Goal: Task Accomplishment & Management: Use online tool/utility

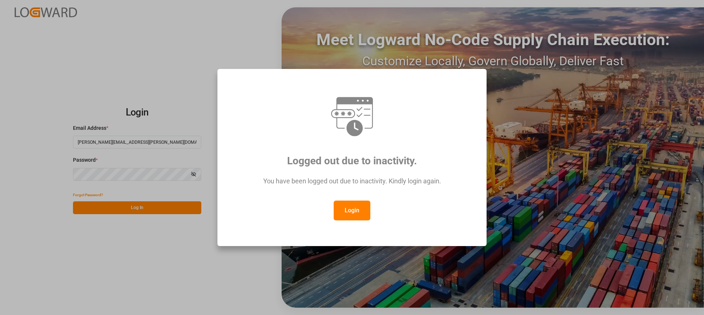
click at [357, 198] on div "You have been logged out due to inactivity. Kindly login again." at bounding box center [352, 185] width 242 height 32
click at [357, 205] on button "Login" at bounding box center [352, 211] width 37 height 20
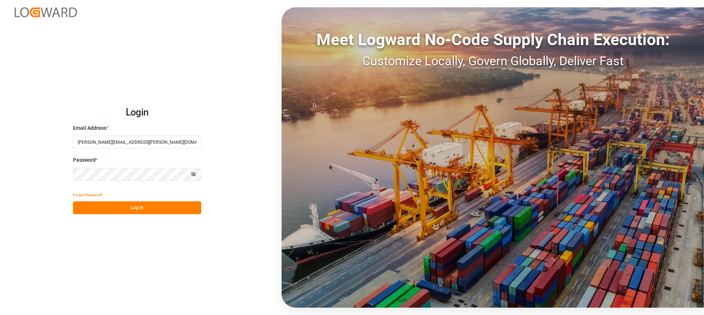
click at [123, 210] on button "Log In" at bounding box center [137, 207] width 128 height 13
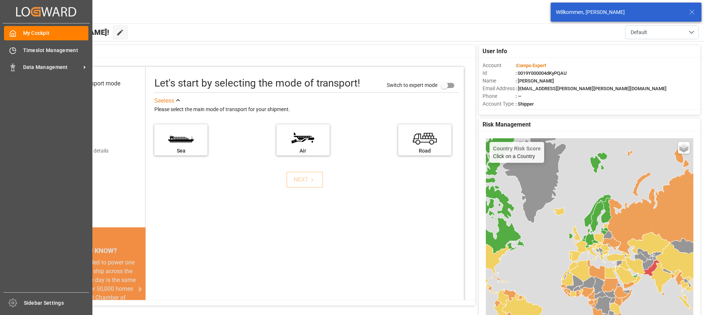
click at [30, 43] on div "My Cockpit My Cockpit Timeslot Management Timeslot Management Data Management D…" at bounding box center [46, 157] width 87 height 269
click at [40, 50] on span "Timeslot Management" at bounding box center [56, 51] width 66 height 8
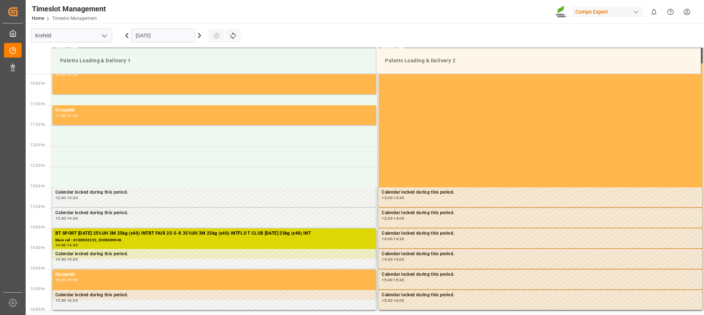
scroll to position [419, 0]
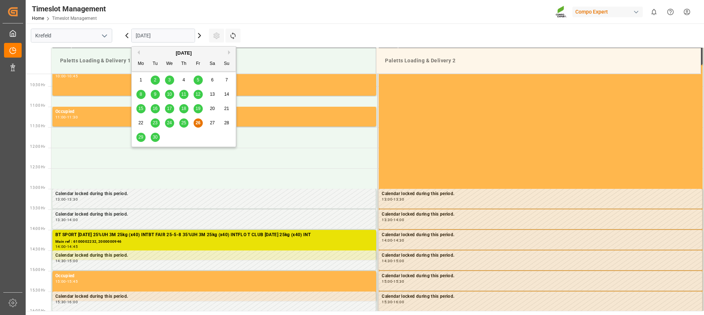
click at [174, 37] on input "[DATE]" at bounding box center [163, 36] width 64 height 14
click at [154, 138] on span "30" at bounding box center [155, 137] width 5 height 5
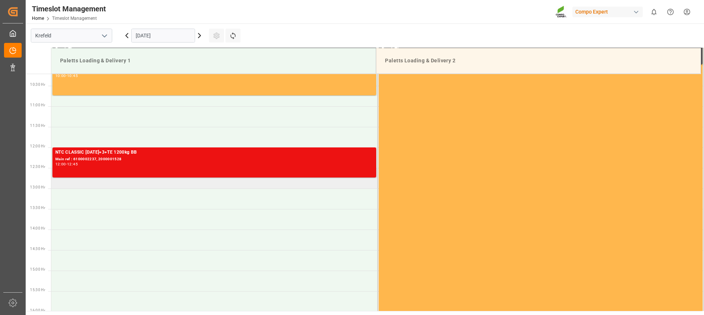
scroll to position [456, 0]
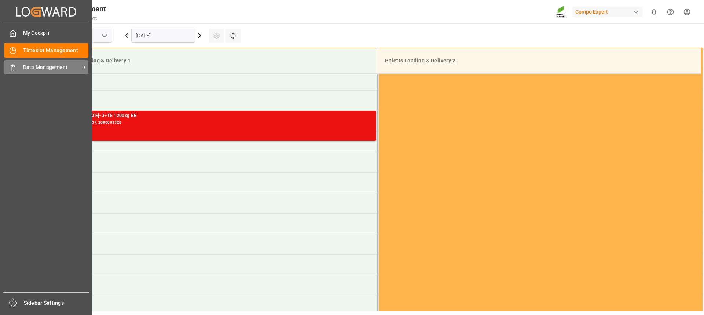
click at [13, 69] on icon at bounding box center [12, 67] width 7 height 7
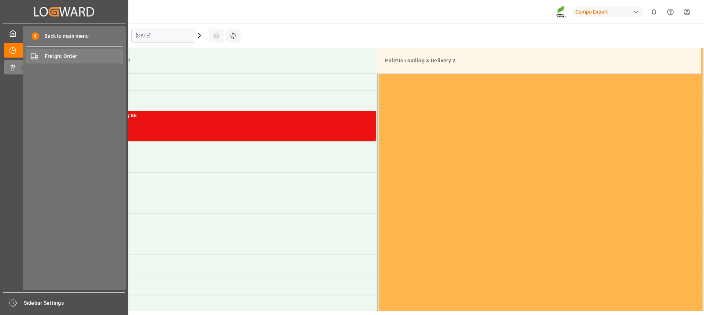
click at [75, 58] on span "Freight Order" at bounding box center [84, 56] width 79 height 8
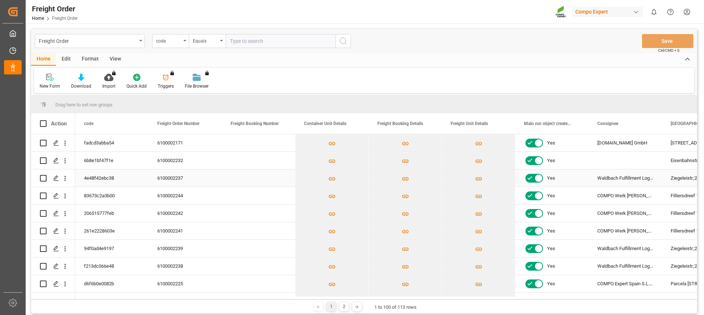
scroll to position [37, 0]
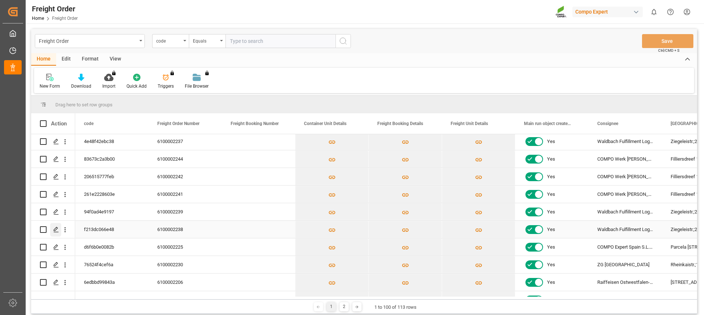
click at [52, 229] on div "Press SPACE to select this row." at bounding box center [55, 230] width 11 height 14
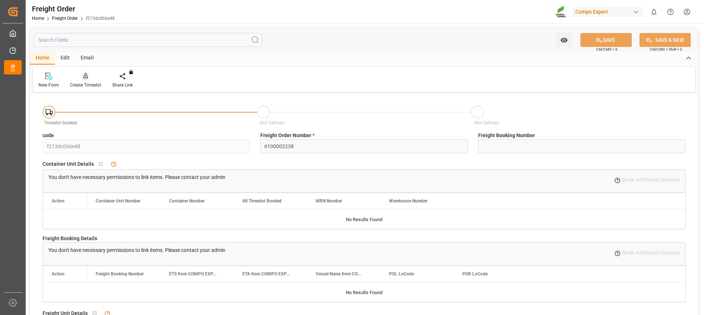
click at [88, 82] on div "Create Timeslot" at bounding box center [85, 85] width 31 height 7
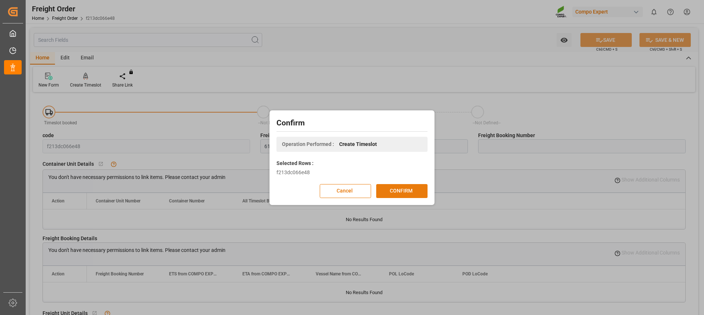
click at [401, 191] on button "CONFIRM" at bounding box center [401, 191] width 51 height 14
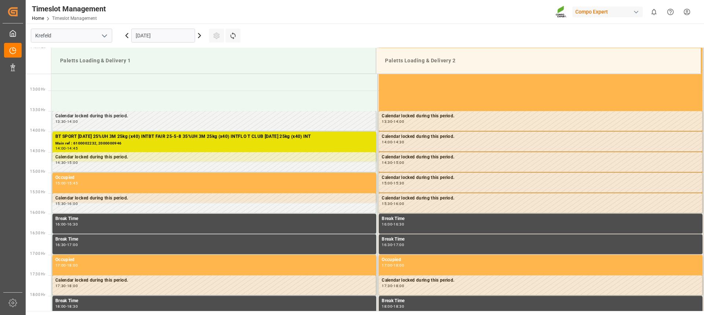
scroll to position [529, 0]
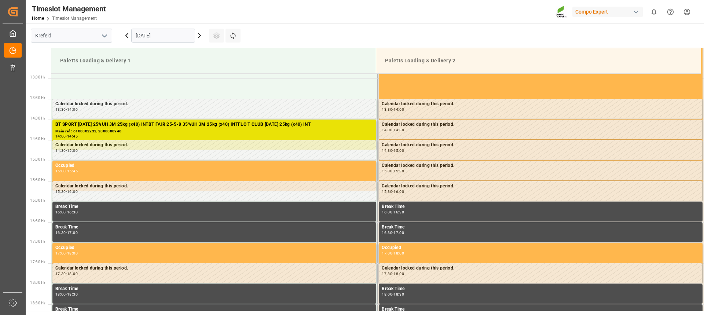
drag, startPoint x: 161, startPoint y: 33, endPoint x: 156, endPoint y: 34, distance: 5.6
click at [161, 33] on input "[DATE]" at bounding box center [163, 36] width 64 height 14
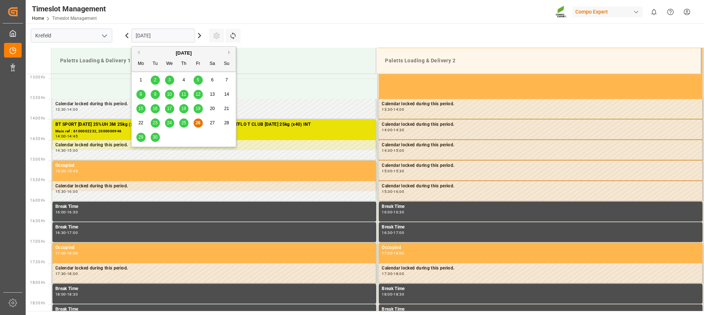
click at [153, 138] on span "30" at bounding box center [155, 137] width 5 height 5
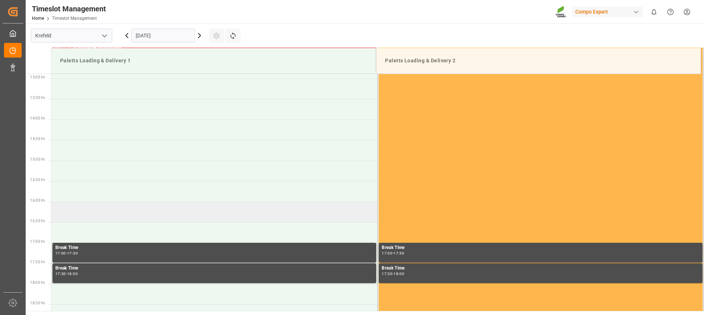
scroll to position [493, 0]
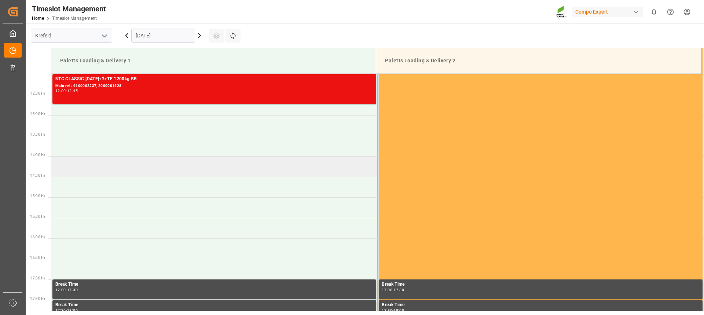
click at [130, 161] on td at bounding box center [214, 166] width 327 height 21
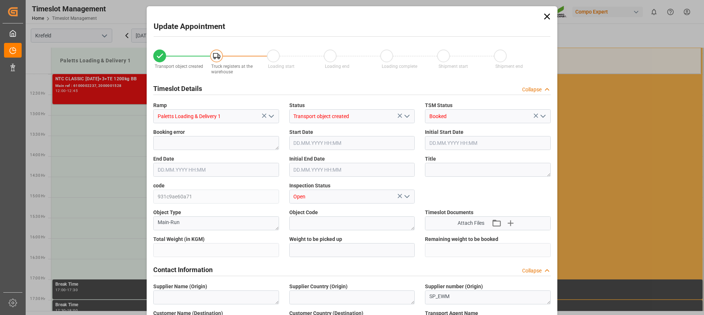
type input "24060"
type input "0"
type input "30.09.2025 14:00"
type input "30.09.2025 14:30"
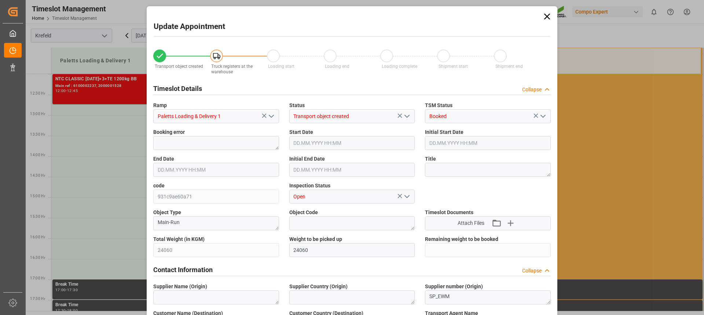
type input "26.09.2025 08:13"
type input "26.09.2025 12:00"
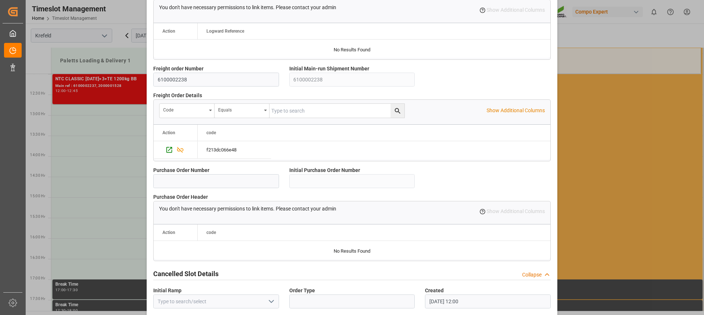
scroll to position [650, 0]
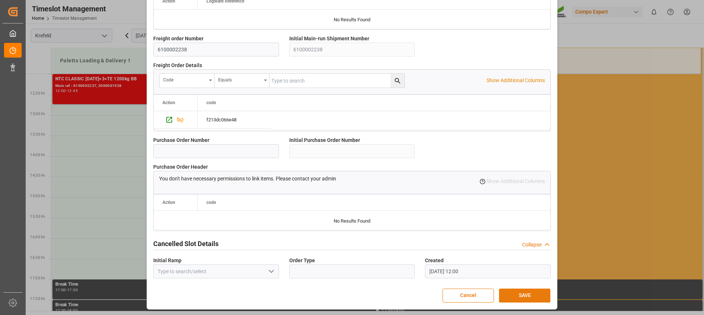
click at [515, 289] on div "Cancel SAVE" at bounding box center [352, 296] width 397 height 14
click at [515, 295] on button "SAVE" at bounding box center [524, 296] width 51 height 14
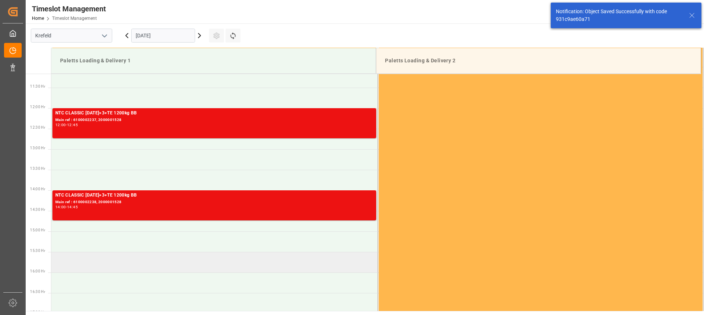
scroll to position [456, 0]
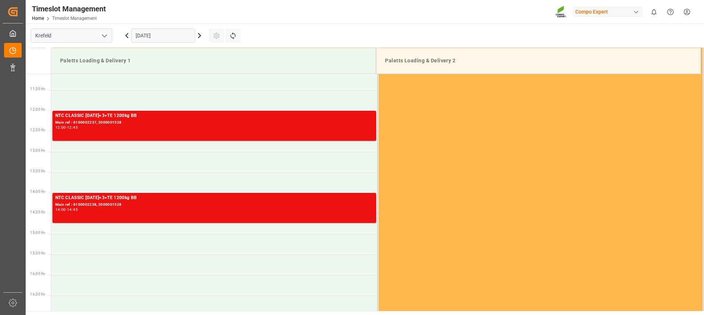
click at [28, 65] on div at bounding box center [38, 61] width 25 height 26
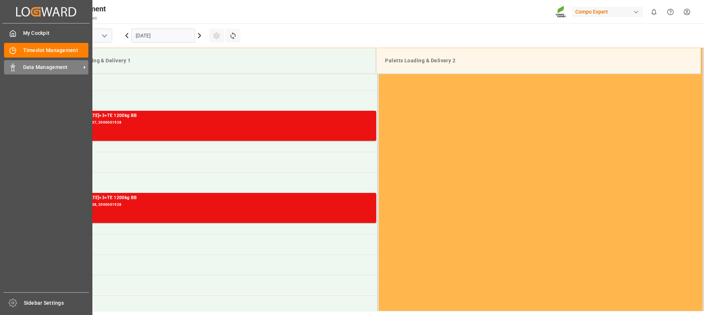
click at [23, 72] on div "Data Management Data Management" at bounding box center [46, 67] width 84 height 14
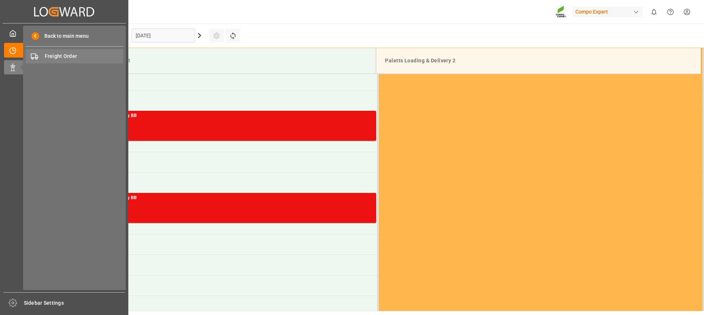
click at [72, 58] on span "Freight Order" at bounding box center [84, 56] width 79 height 8
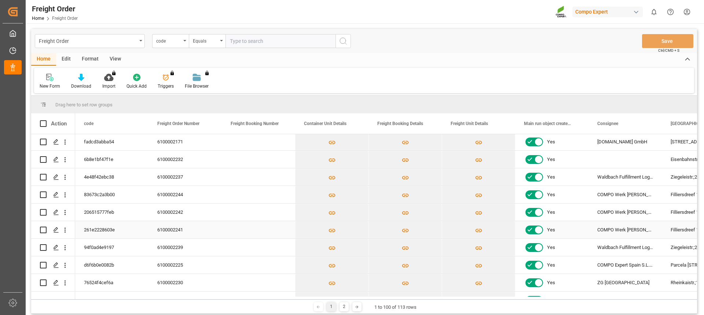
scroll to position [37, 0]
click at [58, 266] on icon "Press SPACE to select this row." at bounding box center [56, 265] width 6 height 6
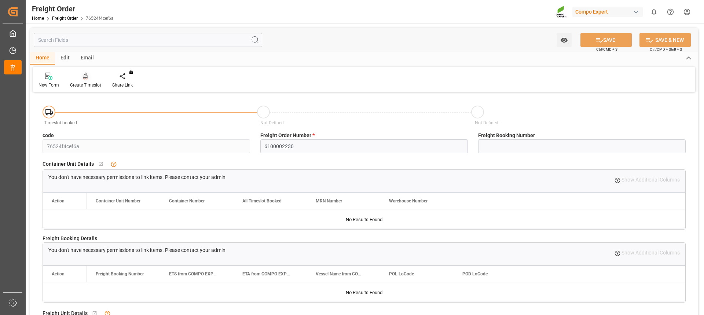
click at [84, 84] on div "Create Timeslot" at bounding box center [85, 85] width 31 height 7
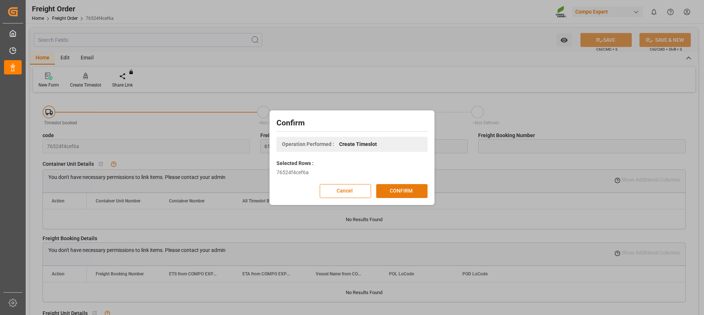
click at [402, 192] on button "CONFIRM" at bounding box center [401, 191] width 51 height 14
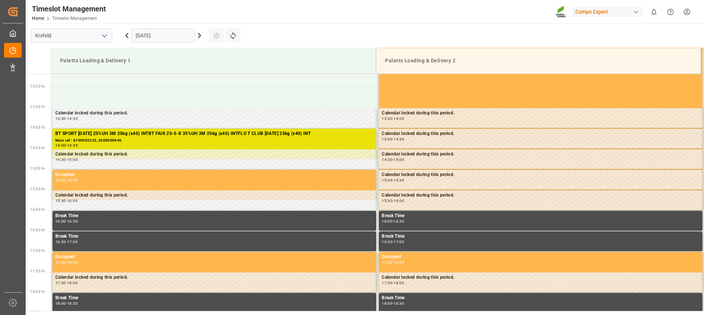
scroll to position [529, 0]
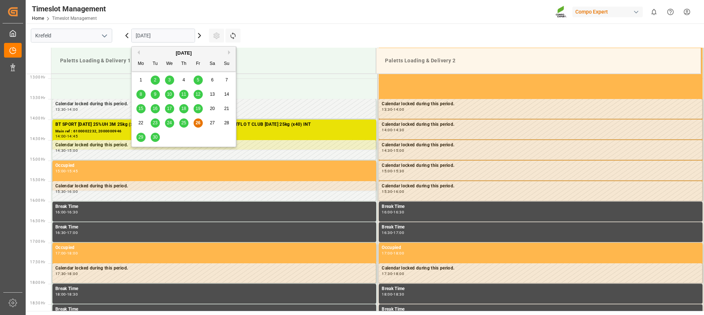
click at [156, 37] on input "[DATE]" at bounding box center [163, 36] width 64 height 14
click at [155, 135] on span "30" at bounding box center [155, 137] width 5 height 5
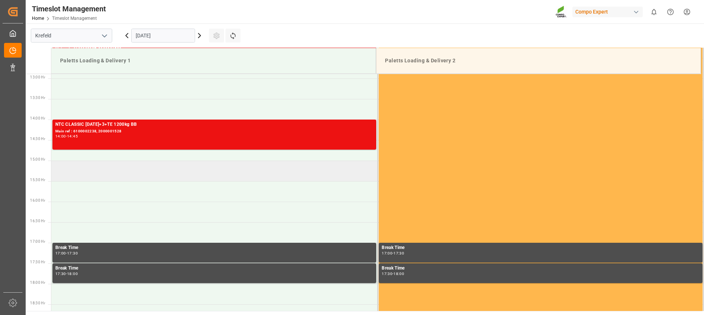
click at [164, 170] on td at bounding box center [214, 171] width 327 height 21
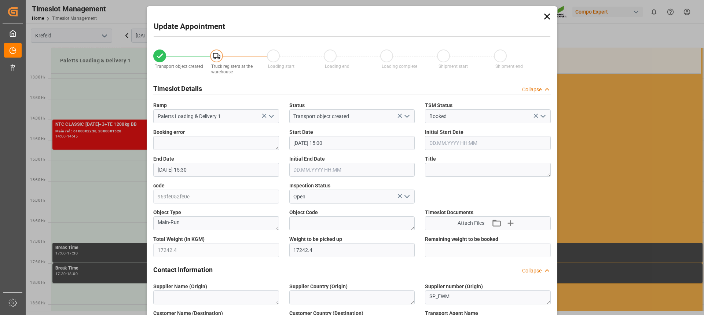
click at [311, 142] on input "30.09.2025 15:00" at bounding box center [352, 143] width 126 height 14
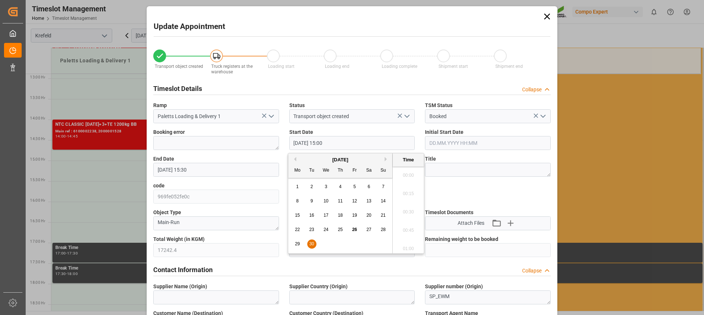
scroll to position [1066, 0]
click at [311, 243] on span "30" at bounding box center [311, 243] width 5 height 5
click at [404, 192] on li "14:45" at bounding box center [408, 191] width 31 height 18
type input "30.09.2025 14:45"
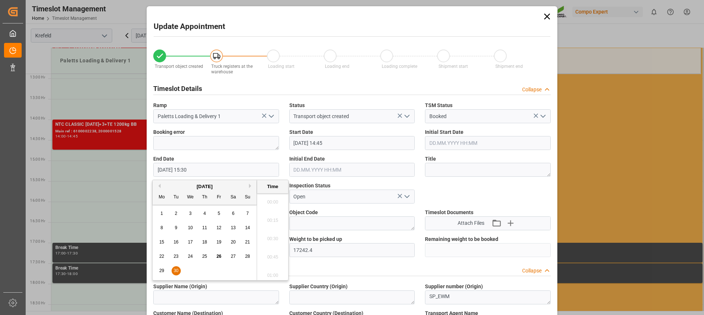
click at [234, 167] on input "30.09.2025 15:30" at bounding box center [216, 170] width 126 height 14
click at [177, 273] on span "30" at bounding box center [176, 270] width 5 height 5
click at [271, 235] on li "15:30" at bounding box center [272, 236] width 31 height 18
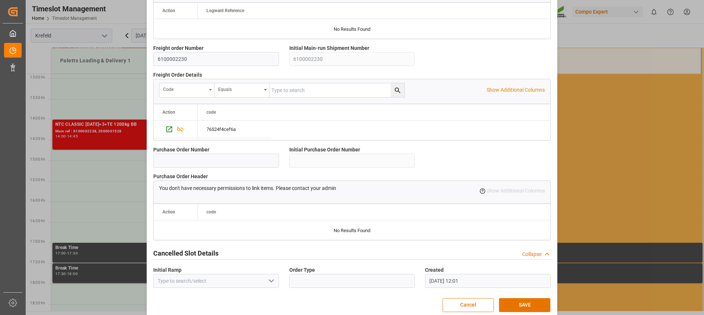
scroll to position [650, 0]
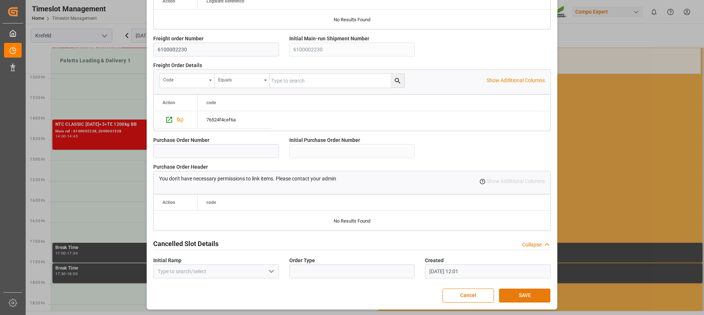
click at [517, 290] on button "SAVE" at bounding box center [524, 296] width 51 height 14
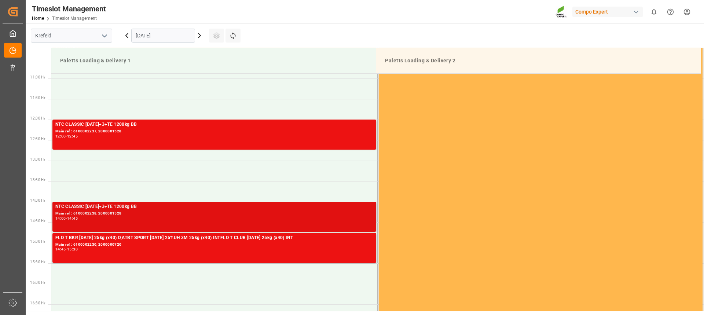
scroll to position [497, 0]
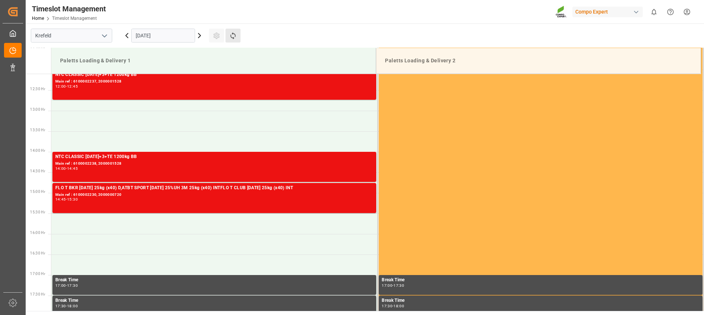
click at [233, 40] on button "Refresh Time Slots" at bounding box center [233, 36] width 15 height 14
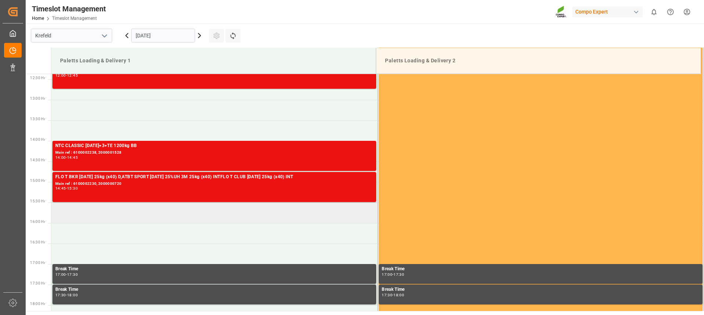
scroll to position [603, 0]
